Goal: Task Accomplishment & Management: Complete application form

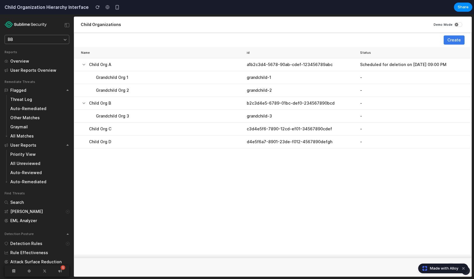
click at [146, 81] on td "Grandchild Org 1" at bounding box center [159, 77] width 170 height 13
click at [136, 97] on td "Child Org B" at bounding box center [159, 103] width 170 height 13
click at [133, 115] on div "Grandchild Org 3" at bounding box center [169, 116] width 146 height 6
click at [95, 131] on div "Child Org C" at bounding box center [161, 129] width 145 height 6
click at [239, 128] on icon at bounding box center [239, 129] width 5 height 5
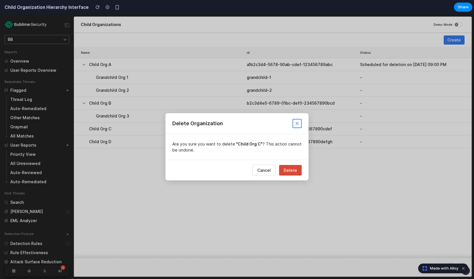
click at [288, 170] on span "Delete" at bounding box center [290, 170] width 13 height 5
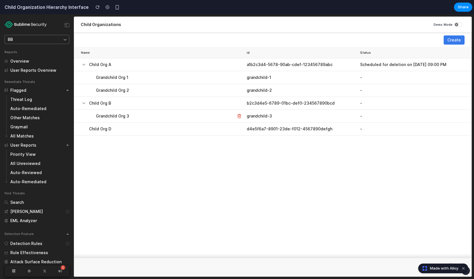
click at [242, 115] on button at bounding box center [239, 116] width 6 height 6
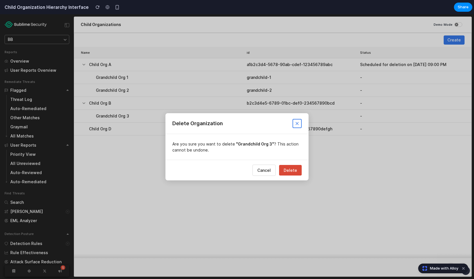
click at [297, 122] on icon at bounding box center [297, 123] width 5 height 5
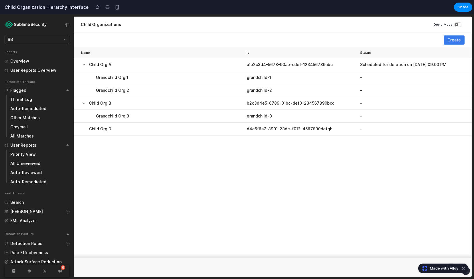
click at [311, 90] on td "grandchild-2" at bounding box center [302, 90] width 114 height 13
click at [403, 63] on div "Scheduled for deletion on [DATE] 09:00 PM" at bounding box center [412, 65] width 105 height 6
click at [452, 42] on span "Create" at bounding box center [454, 40] width 13 height 6
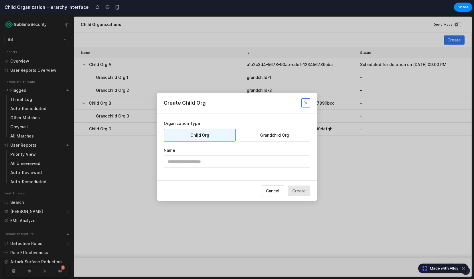
click at [261, 131] on button "Grandchild Org" at bounding box center [274, 135] width 71 height 13
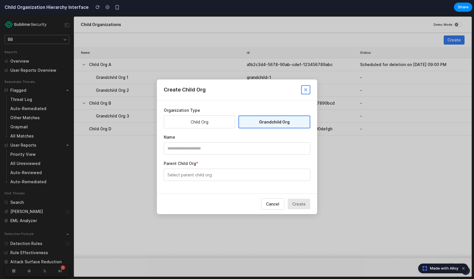
click at [251, 147] on input "text" at bounding box center [237, 149] width 147 height 12
click at [254, 174] on button "Select parent child org" at bounding box center [237, 175] width 147 height 12
click at [192, 201] on li "Child Org A" at bounding box center [192, 202] width 55 height 10
click at [211, 161] on label "Parent Child Org *" at bounding box center [237, 164] width 147 height 6
click at [214, 150] on input "text" at bounding box center [237, 149] width 147 height 12
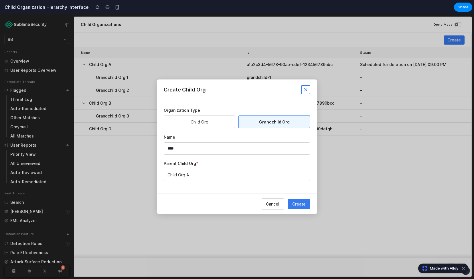
type input "****"
click at [292, 202] on button "Create" at bounding box center [299, 204] width 23 height 11
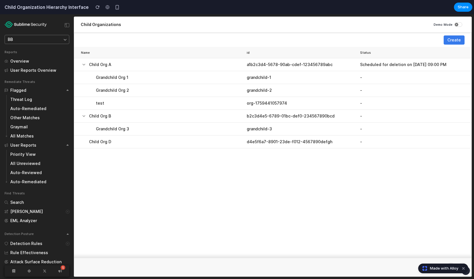
click at [277, 103] on td "org-1759441057974" at bounding box center [302, 103] width 114 height 13
click at [457, 42] on span "Create" at bounding box center [454, 40] width 13 height 6
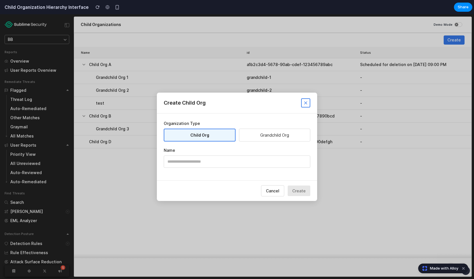
click at [264, 137] on button "Grandchild Org" at bounding box center [274, 135] width 71 height 13
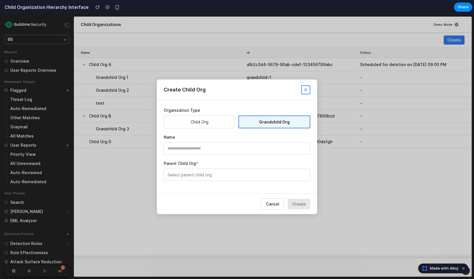
click at [230, 176] on button "Select parent child org" at bounding box center [237, 175] width 147 height 12
click at [209, 203] on li "Child Org A" at bounding box center [192, 202] width 55 height 10
click at [212, 150] on input "text" at bounding box center [237, 149] width 147 height 12
type input "******"
click at [298, 206] on button "Create" at bounding box center [299, 204] width 23 height 11
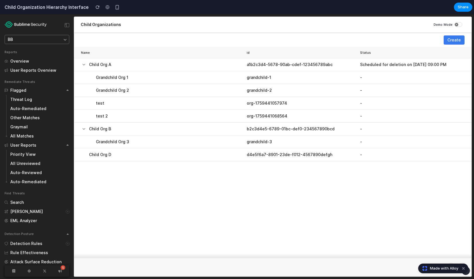
click at [281, 80] on td "grandchild-1" at bounding box center [302, 77] width 114 height 13
click at [450, 40] on span "Create" at bounding box center [454, 40] width 13 height 6
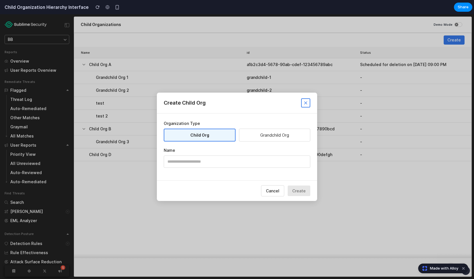
click at [284, 132] on button "Grandchild Org" at bounding box center [274, 135] width 71 height 13
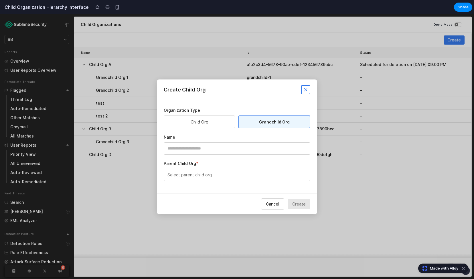
click at [261, 171] on button "Select parent child org" at bounding box center [237, 175] width 147 height 12
click at [196, 205] on li "Child Org A" at bounding box center [192, 202] width 55 height 10
click at [202, 179] on button "Child Org A" at bounding box center [237, 175] width 147 height 12
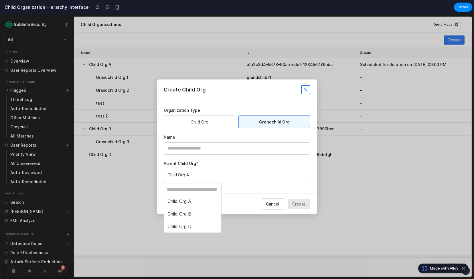
click at [201, 204] on li "Child Org A" at bounding box center [192, 202] width 55 height 10
click at [212, 149] on input "text" at bounding box center [237, 149] width 147 height 12
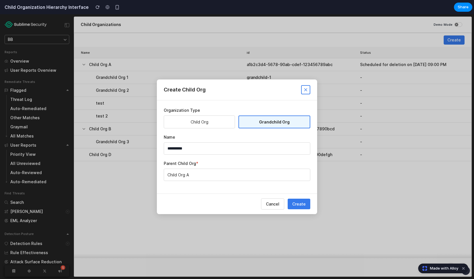
type input "**********"
click at [307, 203] on button "Create" at bounding box center [299, 204] width 23 height 11
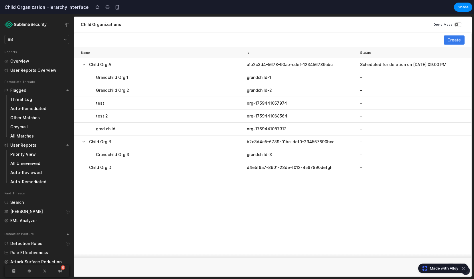
click at [277, 93] on td "grandchild-2" at bounding box center [302, 90] width 114 height 13
click at [286, 67] on td "a1b2c3d4-5678-90ab-cdef-123456789abc" at bounding box center [302, 64] width 114 height 13
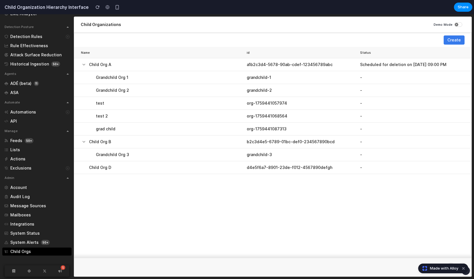
click at [89, 97] on td "test" at bounding box center [159, 103] width 170 height 13
